Goal: Find specific page/section: Find specific page/section

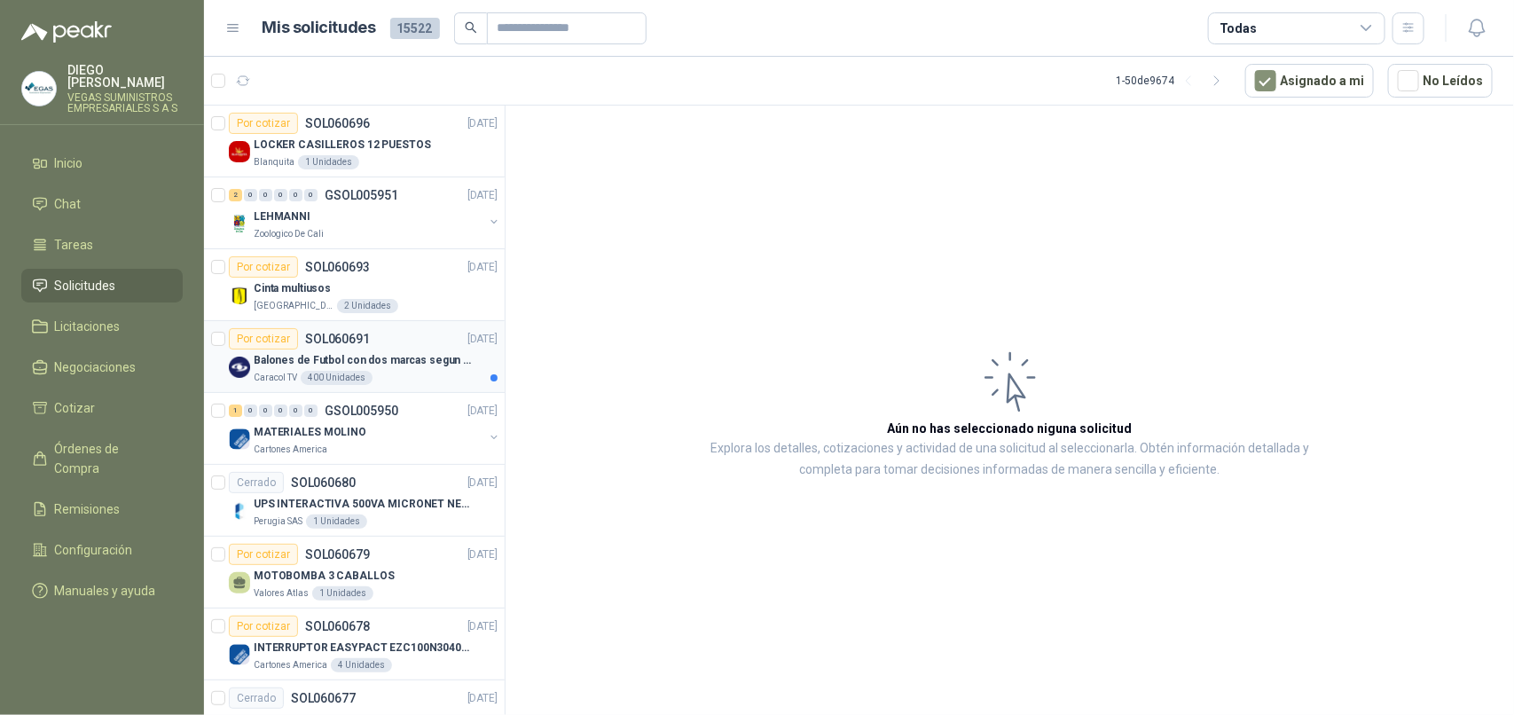
click at [426, 374] on div "Caracol TV 400 Unidades" at bounding box center [376, 378] width 244 height 14
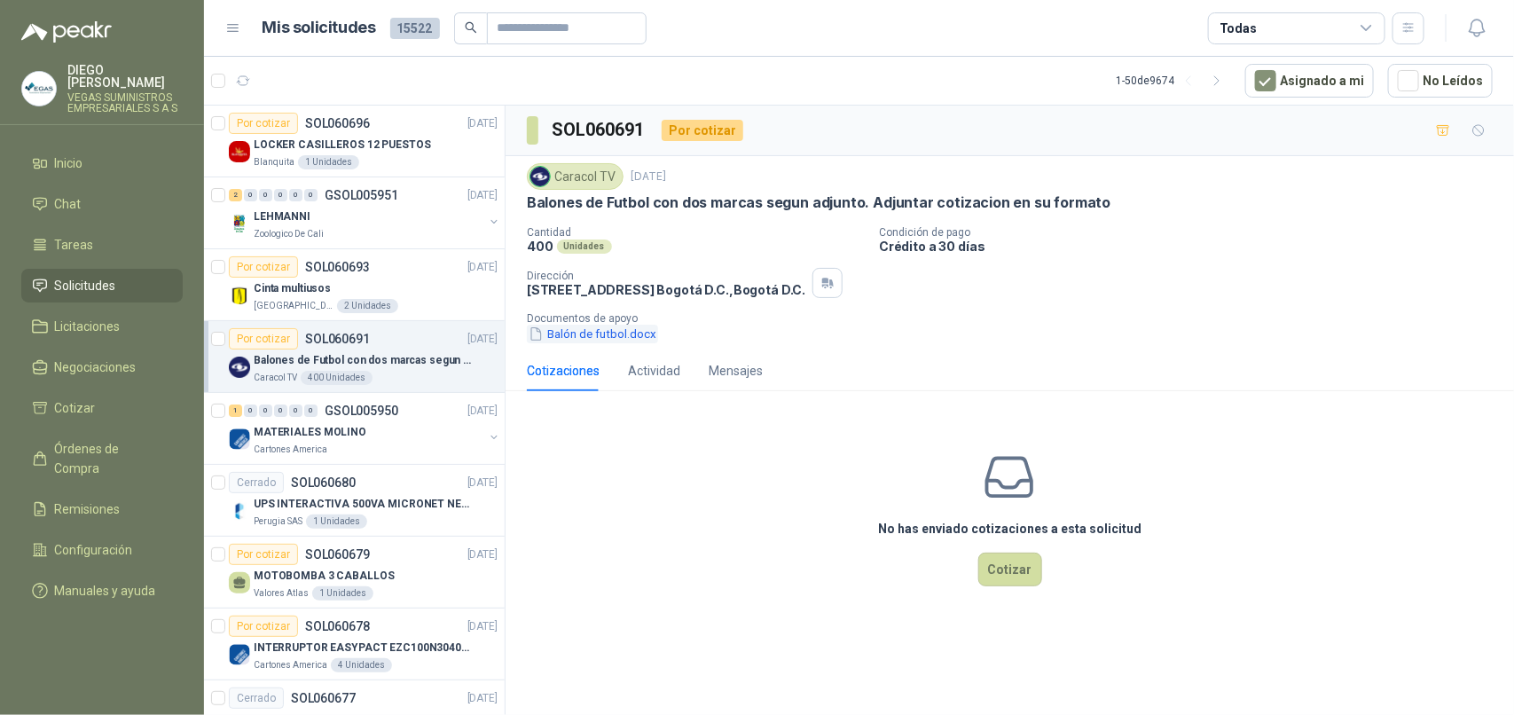
click at [613, 338] on button "Balón de futbol.docx" at bounding box center [592, 334] width 131 height 19
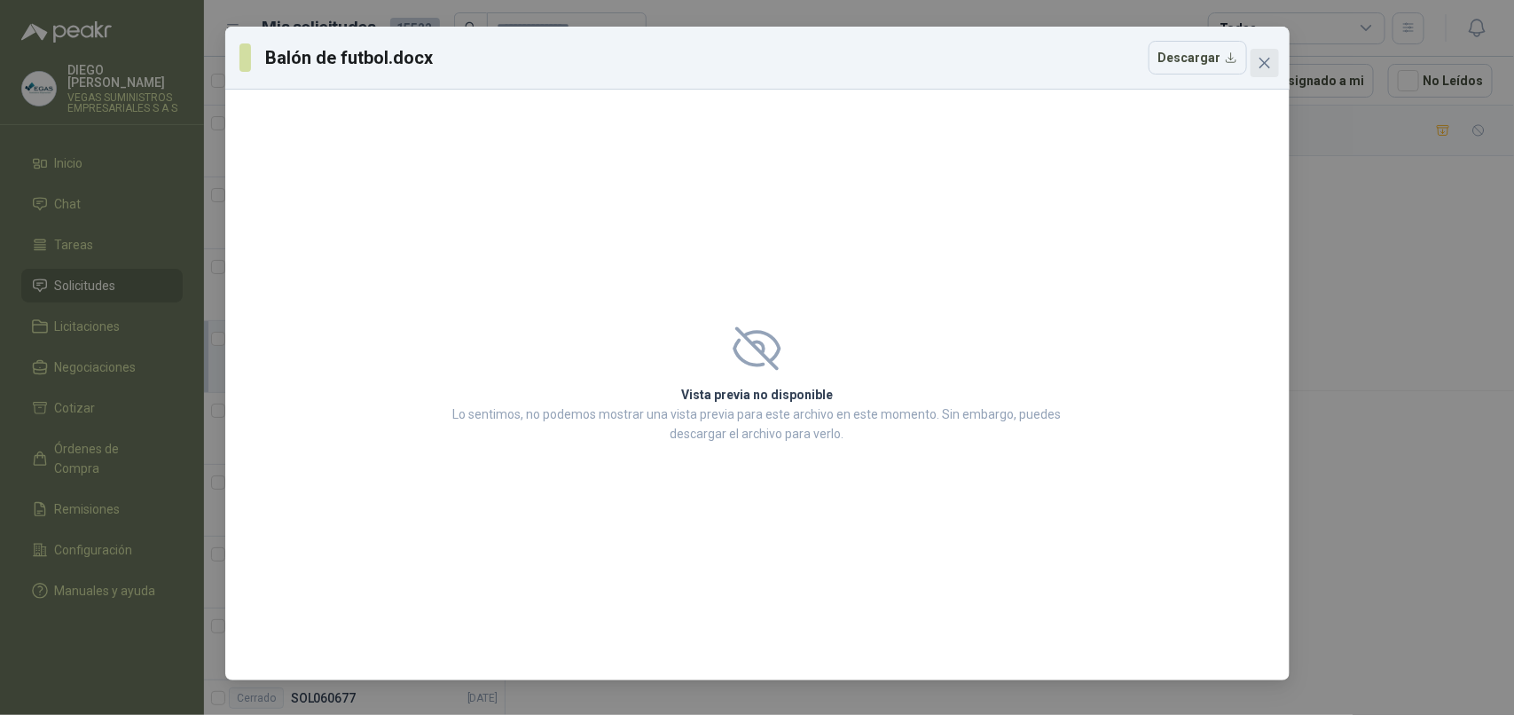
click at [1260, 62] on icon "close" at bounding box center [1264, 63] width 14 height 14
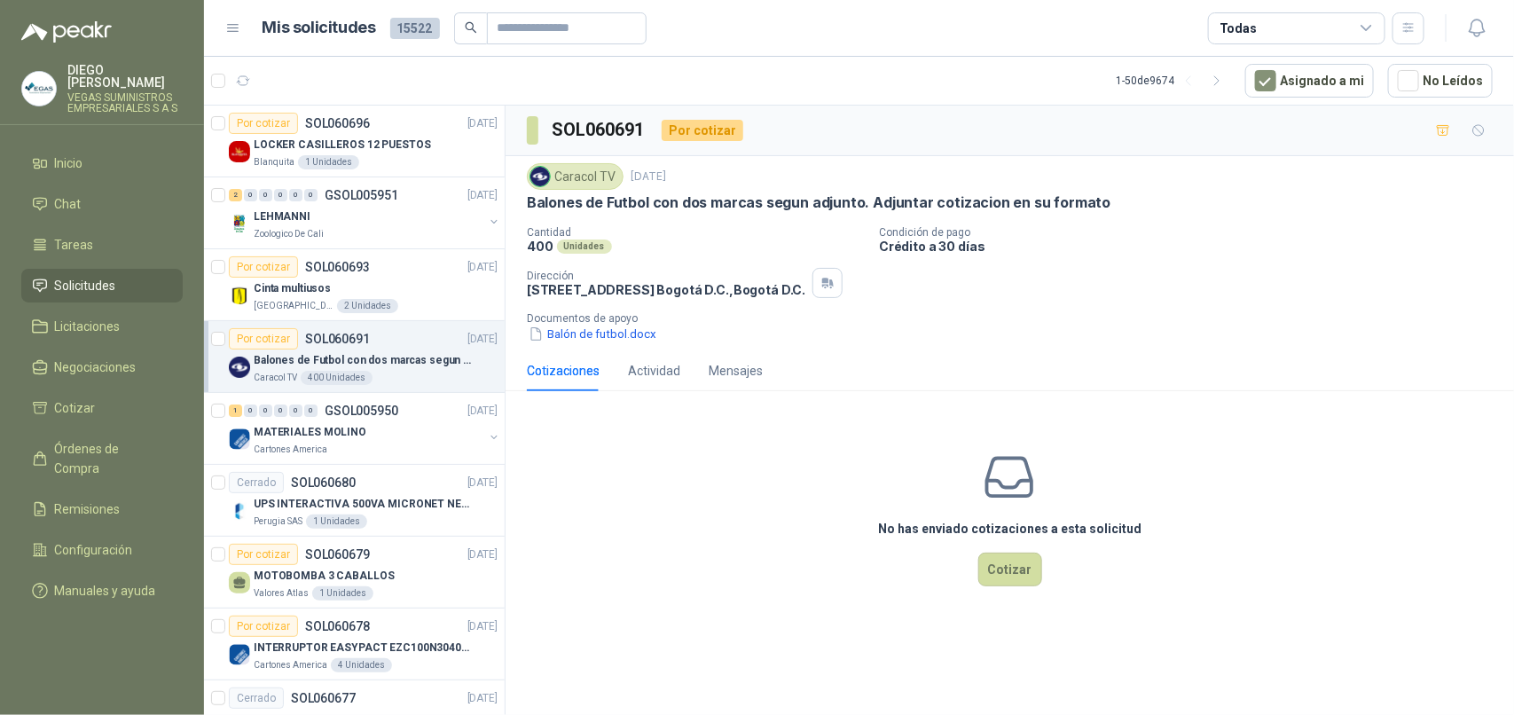
click at [124, 171] on ul "Inicio Chat Tareas Solicitudes Licitaciones Negociaciones Cotizar Órdenes de Co…" at bounding box center [102, 380] width 204 height 468
click at [106, 201] on link "Chat" at bounding box center [101, 204] width 161 height 34
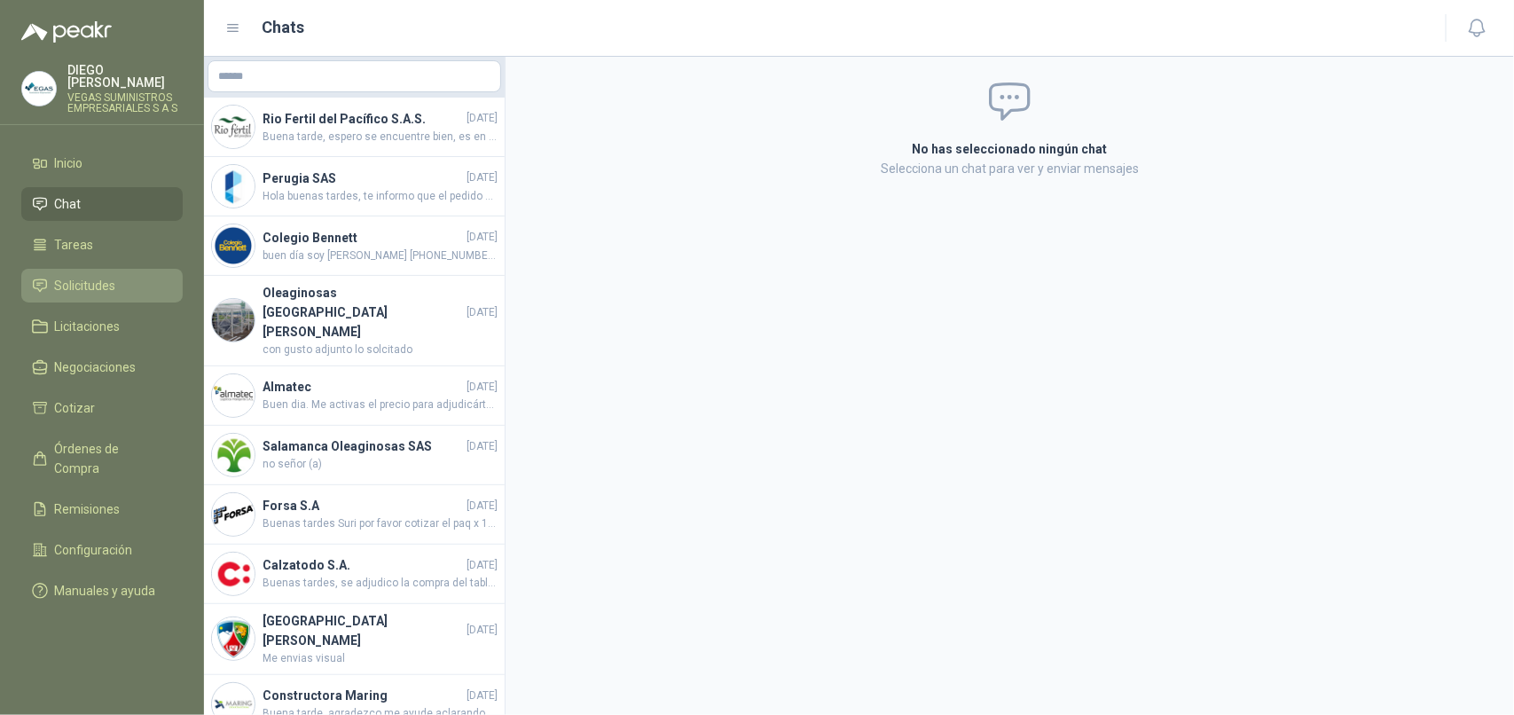
click at [106, 277] on span "Solicitudes" at bounding box center [85, 286] width 61 height 20
